Goal: Task Accomplishment & Management: Use online tool/utility

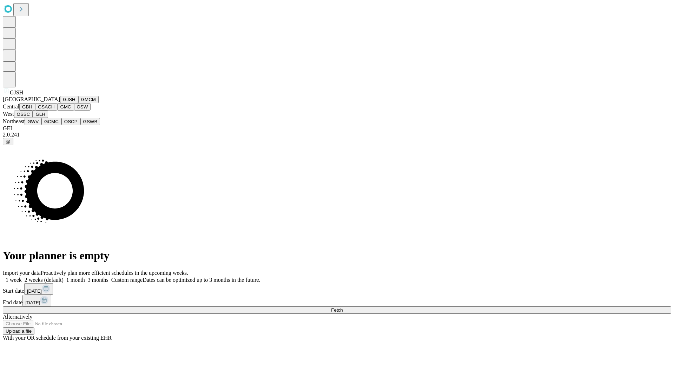
click at [60, 103] on button "GJSH" at bounding box center [69, 99] width 18 height 7
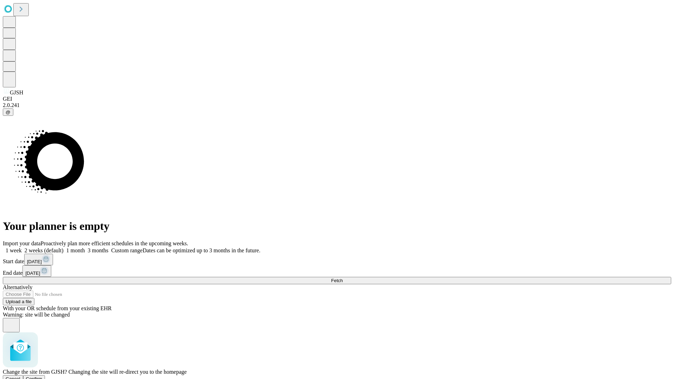
click at [43, 377] on span "Confirm" at bounding box center [34, 379] width 17 height 5
click at [64, 248] on label "2 weeks (default)" at bounding box center [43, 251] width 42 height 6
click at [343, 278] on span "Fetch" at bounding box center [337, 280] width 12 height 5
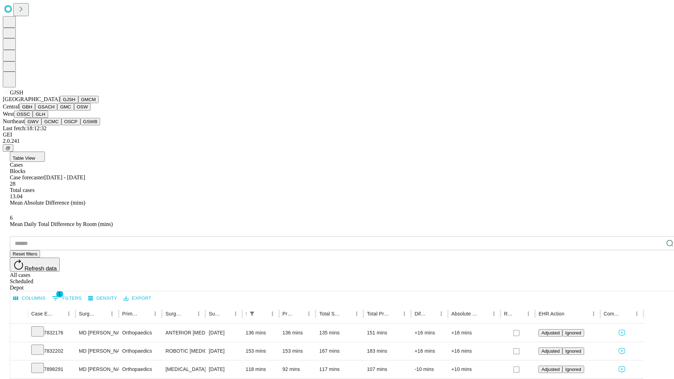
click at [78, 103] on button "GMCM" at bounding box center [88, 99] width 20 height 7
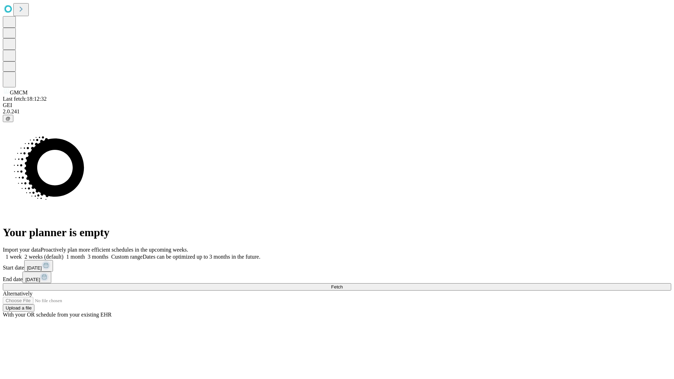
click at [64, 254] on label "2 weeks (default)" at bounding box center [43, 257] width 42 height 6
click at [343, 285] on span "Fetch" at bounding box center [337, 287] width 12 height 5
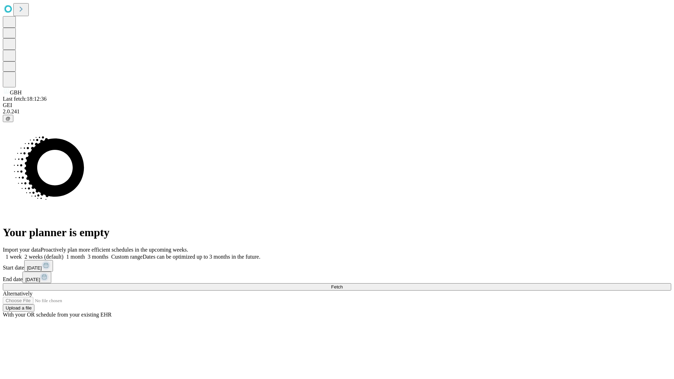
click at [64, 254] on label "2 weeks (default)" at bounding box center [43, 257] width 42 height 6
click at [343, 285] on span "Fetch" at bounding box center [337, 287] width 12 height 5
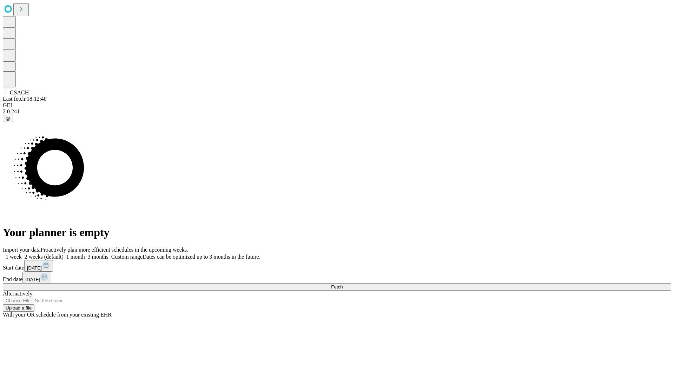
click at [64, 254] on label "2 weeks (default)" at bounding box center [43, 257] width 42 height 6
click at [343, 285] on span "Fetch" at bounding box center [337, 287] width 12 height 5
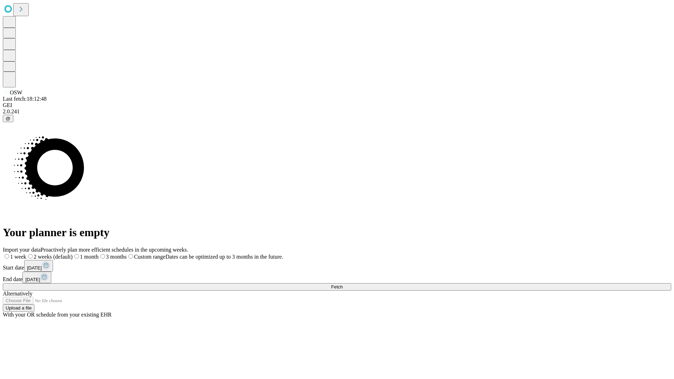
click at [73, 254] on label "2 weeks (default)" at bounding box center [49, 257] width 46 height 6
click at [343, 285] on span "Fetch" at bounding box center [337, 287] width 12 height 5
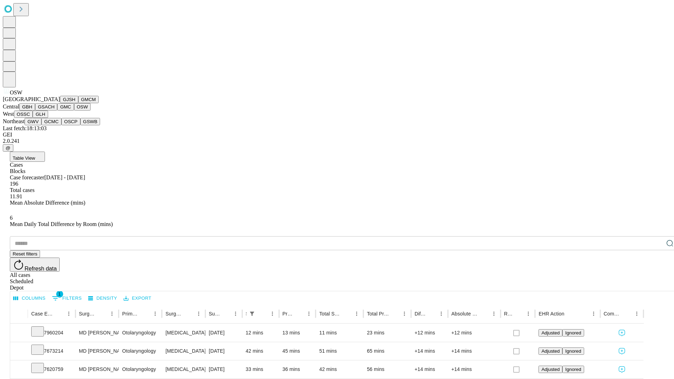
click at [33, 118] on button "OSSC" at bounding box center [23, 114] width 19 height 7
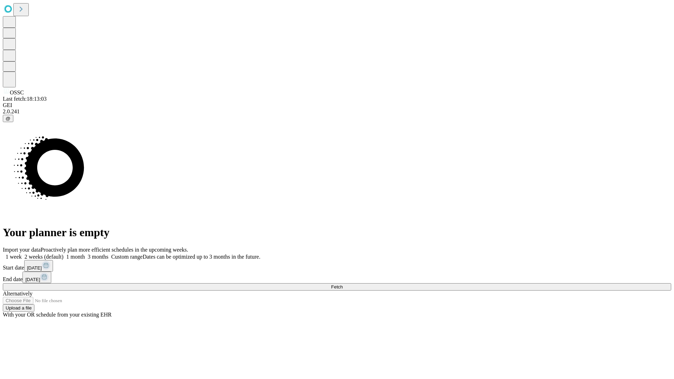
click at [64, 254] on label "2 weeks (default)" at bounding box center [43, 257] width 42 height 6
click at [343, 285] on span "Fetch" at bounding box center [337, 287] width 12 height 5
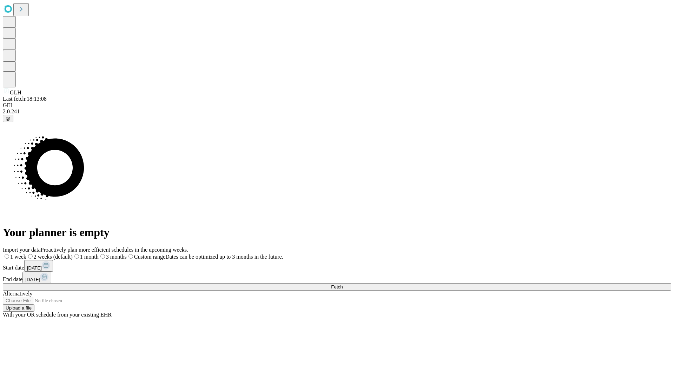
click at [73, 254] on label "2 weeks (default)" at bounding box center [49, 257] width 46 height 6
click at [343, 285] on span "Fetch" at bounding box center [337, 287] width 12 height 5
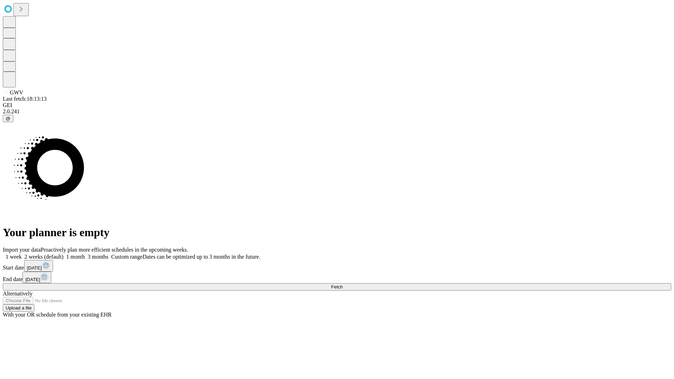
click at [64, 254] on label "2 weeks (default)" at bounding box center [43, 257] width 42 height 6
click at [343, 285] on span "Fetch" at bounding box center [337, 287] width 12 height 5
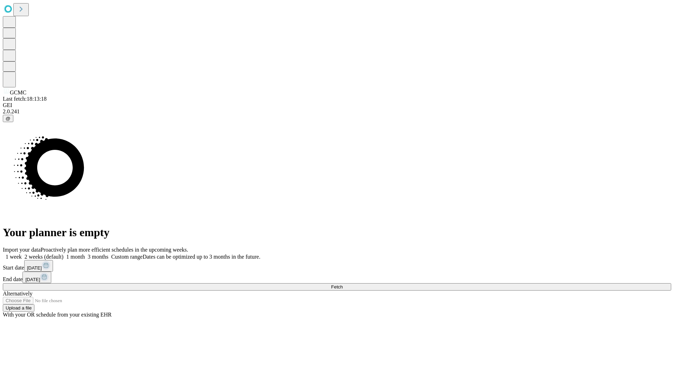
click at [64, 254] on label "2 weeks (default)" at bounding box center [43, 257] width 42 height 6
click at [343, 285] on span "Fetch" at bounding box center [337, 287] width 12 height 5
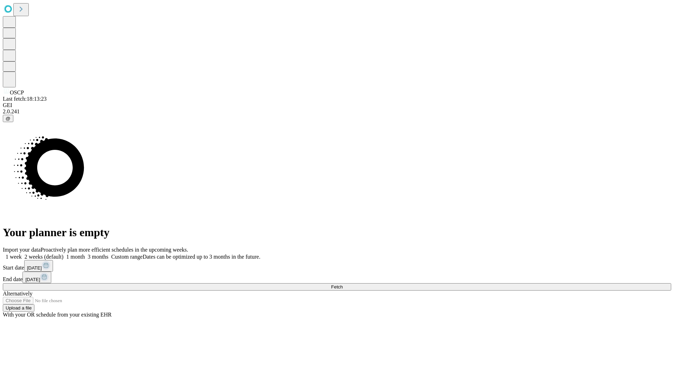
click at [64, 254] on label "2 weeks (default)" at bounding box center [43, 257] width 42 height 6
click at [343, 285] on span "Fetch" at bounding box center [337, 287] width 12 height 5
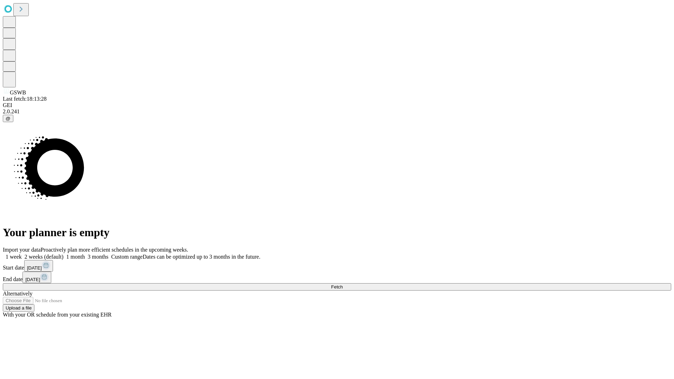
click at [64, 254] on label "2 weeks (default)" at bounding box center [43, 257] width 42 height 6
click at [343, 285] on span "Fetch" at bounding box center [337, 287] width 12 height 5
